Goal: Entertainment & Leisure: Consume media (video, audio)

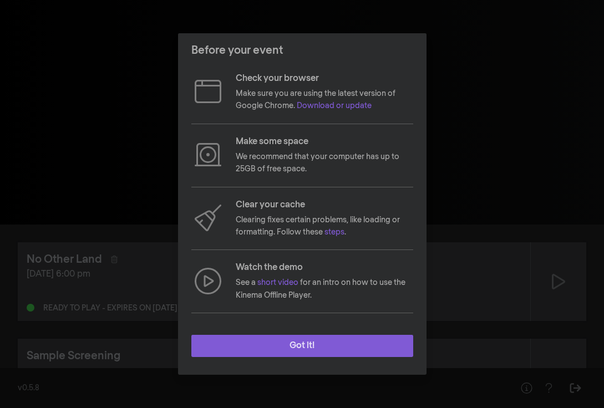
click at [306, 339] on button "Got it!" at bounding box center [302, 346] width 222 height 22
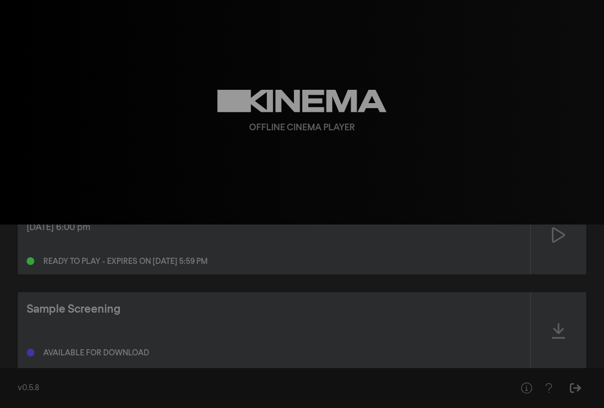
scroll to position [28, 0]
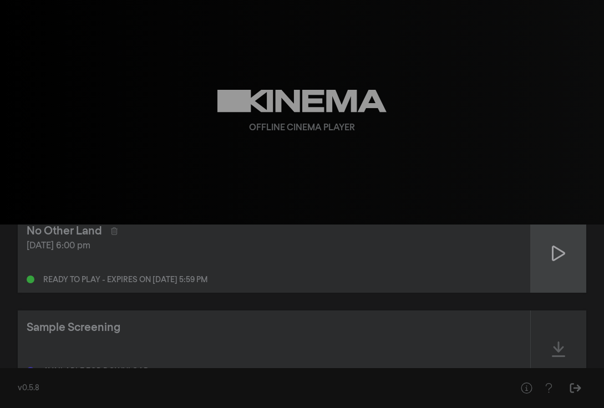
click at [561, 259] on icon at bounding box center [558, 254] width 13 height 18
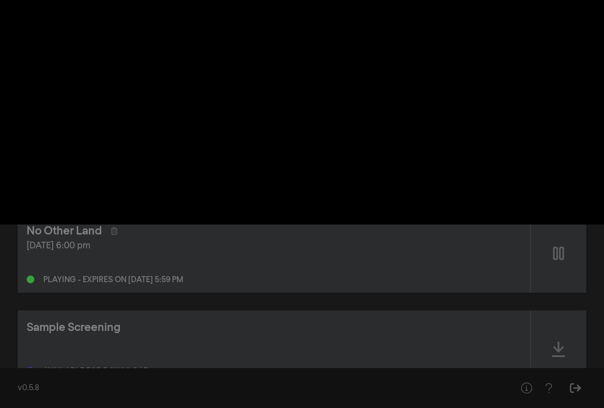
click at [455, 210] on button "fullscreen" at bounding box center [452, 207] width 31 height 33
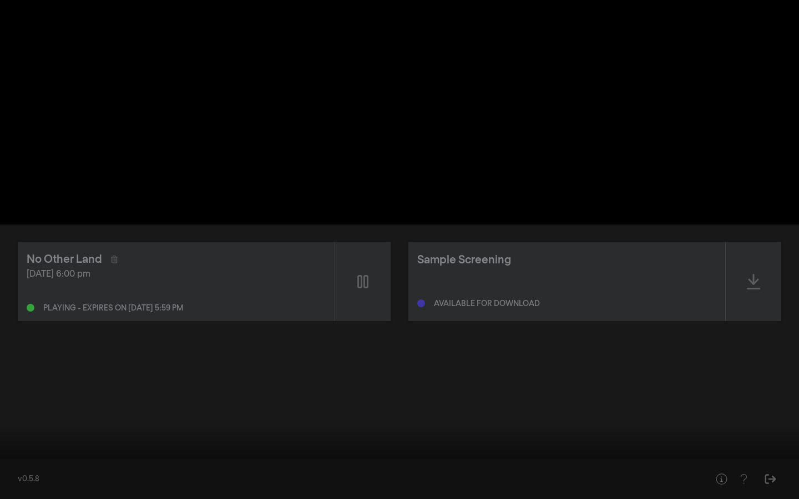
click at [17, 408] on button "pause" at bounding box center [21, 482] width 31 height 33
drag, startPoint x: 7, startPoint y: 466, endPoint x: 0, endPoint y: 466, distance: 6.7
click at [6, 408] on input "Seek" at bounding box center [400, 464] width 788 height 7
click at [604, 408] on button "settings" at bounding box center [778, 482] width 26 height 33
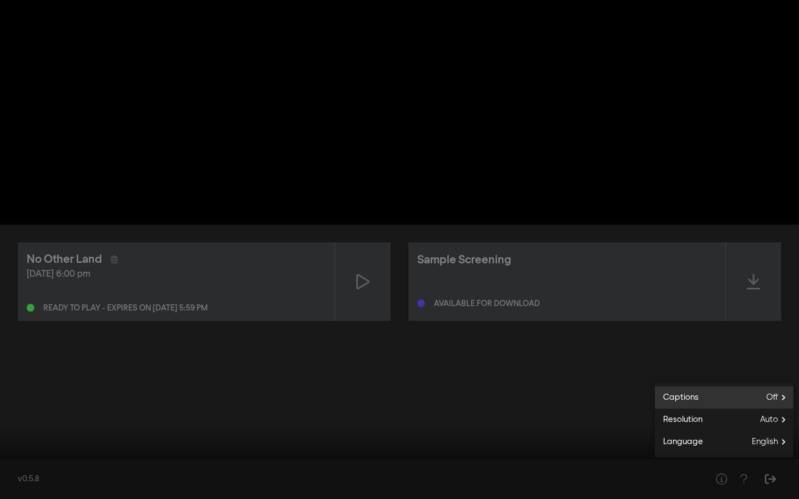
click at [604, 393] on label "Captions Off" at bounding box center [724, 398] width 139 height 22
click at [604, 395] on button "English" at bounding box center [724, 395] width 139 height 17
type input "0.083416"
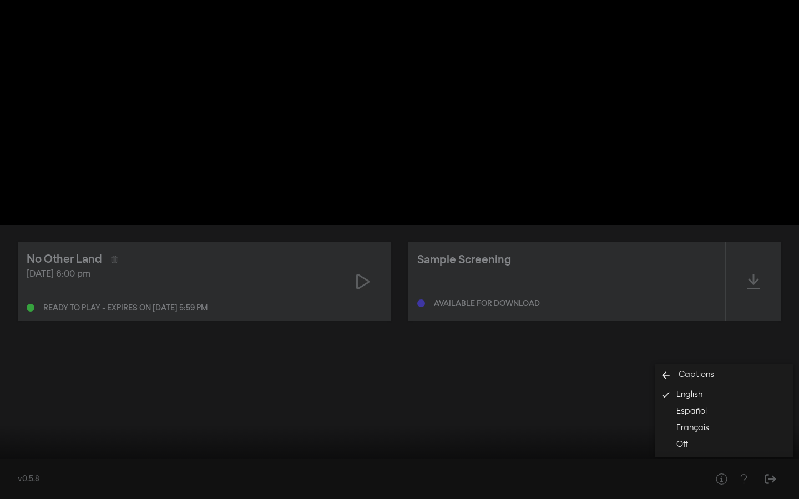
click at [604, 311] on div at bounding box center [399, 249] width 799 height 499
click at [604, 408] on button "settings" at bounding box center [778, 482] width 26 height 33
click at [604, 271] on div at bounding box center [399, 249] width 799 height 499
